Goal: Check status: Check status

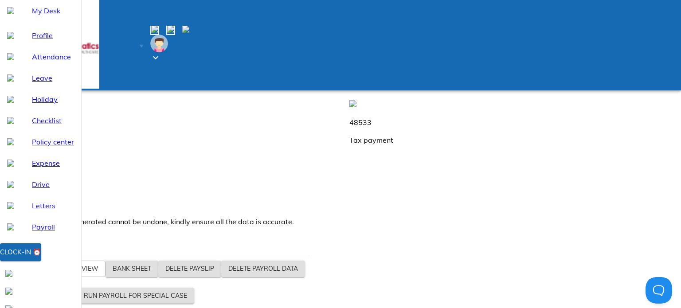
scroll to position [348, 0]
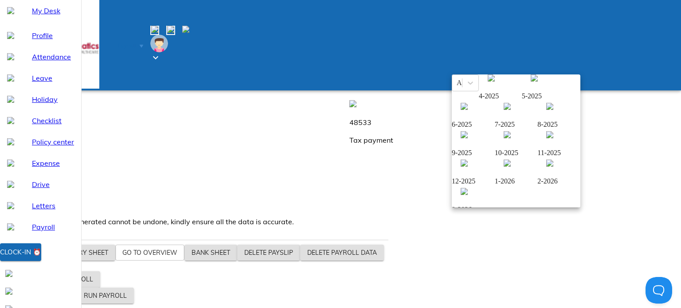
click at [468, 110] on img at bounding box center [464, 106] width 7 height 7
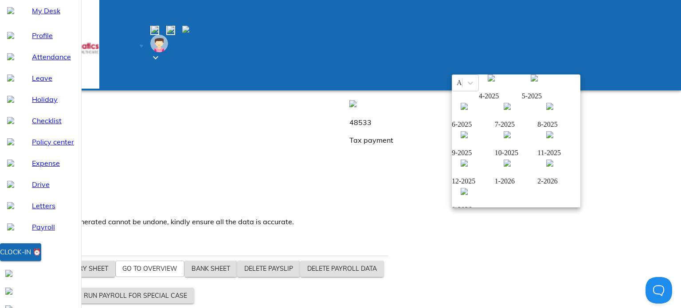
click at [531, 82] on img at bounding box center [534, 78] width 7 height 7
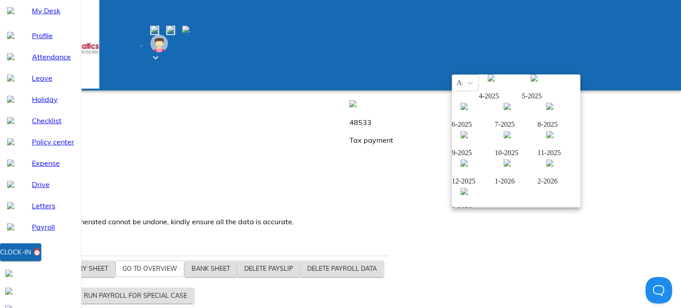
click at [488, 82] on img at bounding box center [491, 78] width 7 height 7
